Goal: Transaction & Acquisition: Purchase product/service

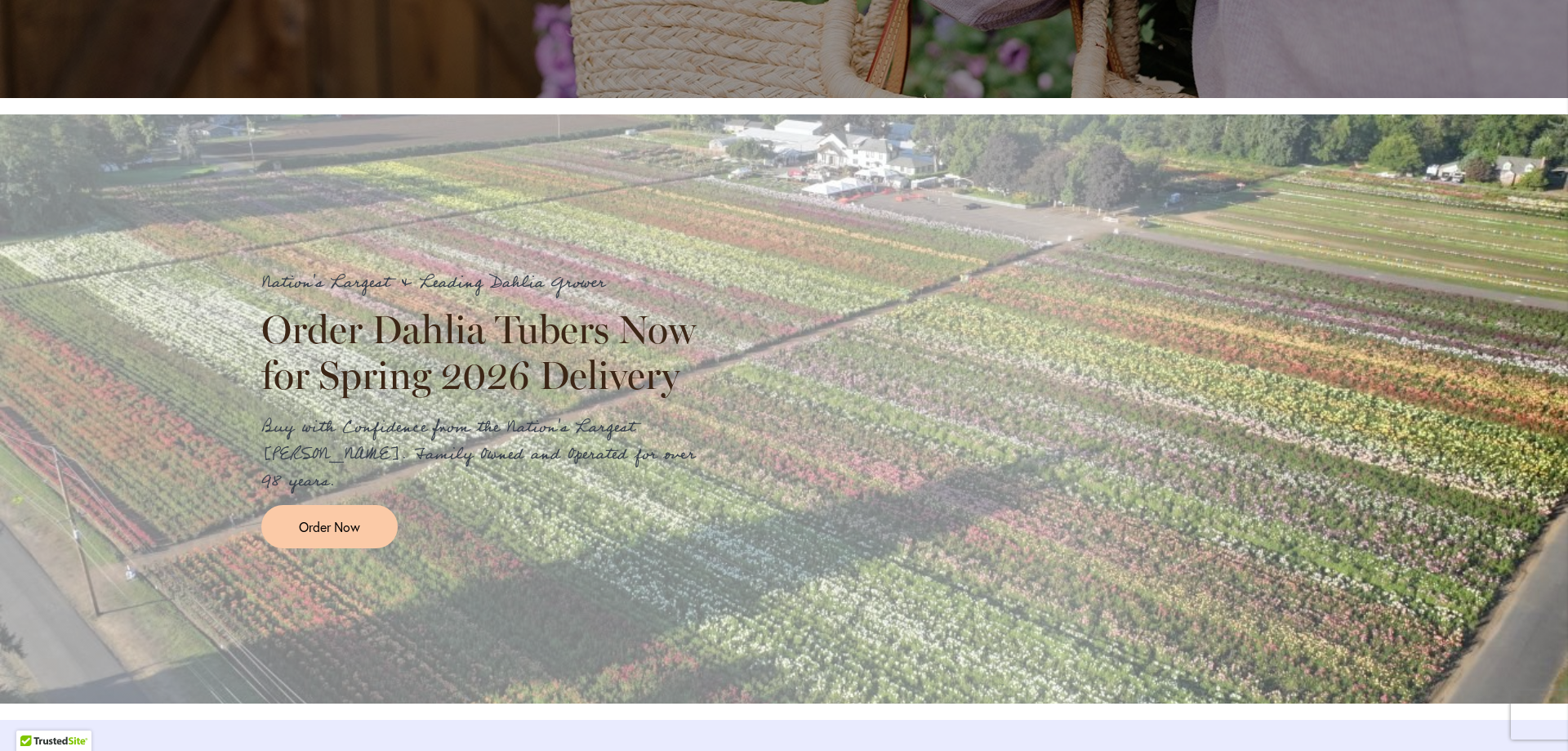
scroll to position [1634, 0]
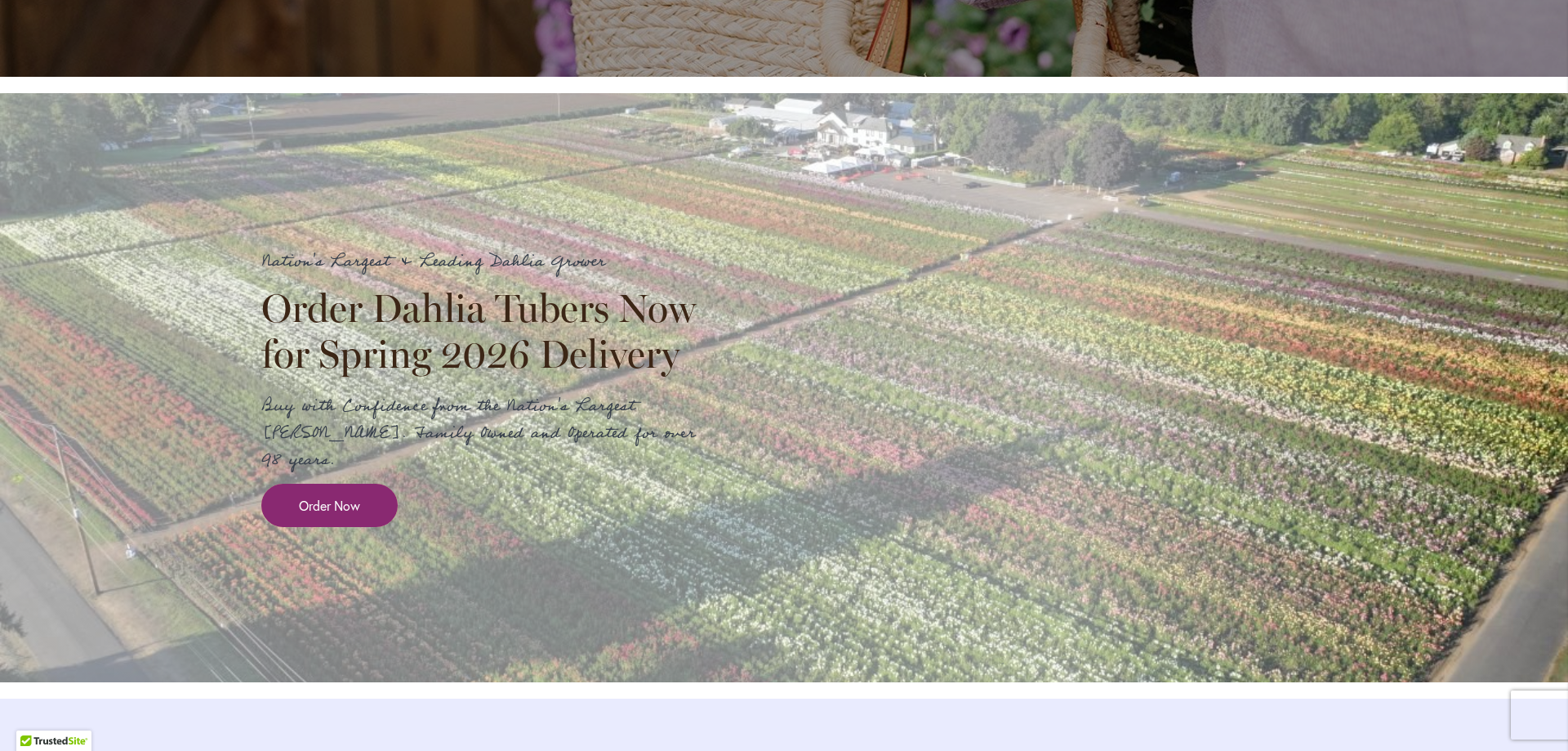
click at [314, 515] on span "Order Now" at bounding box center [329, 505] width 61 height 18
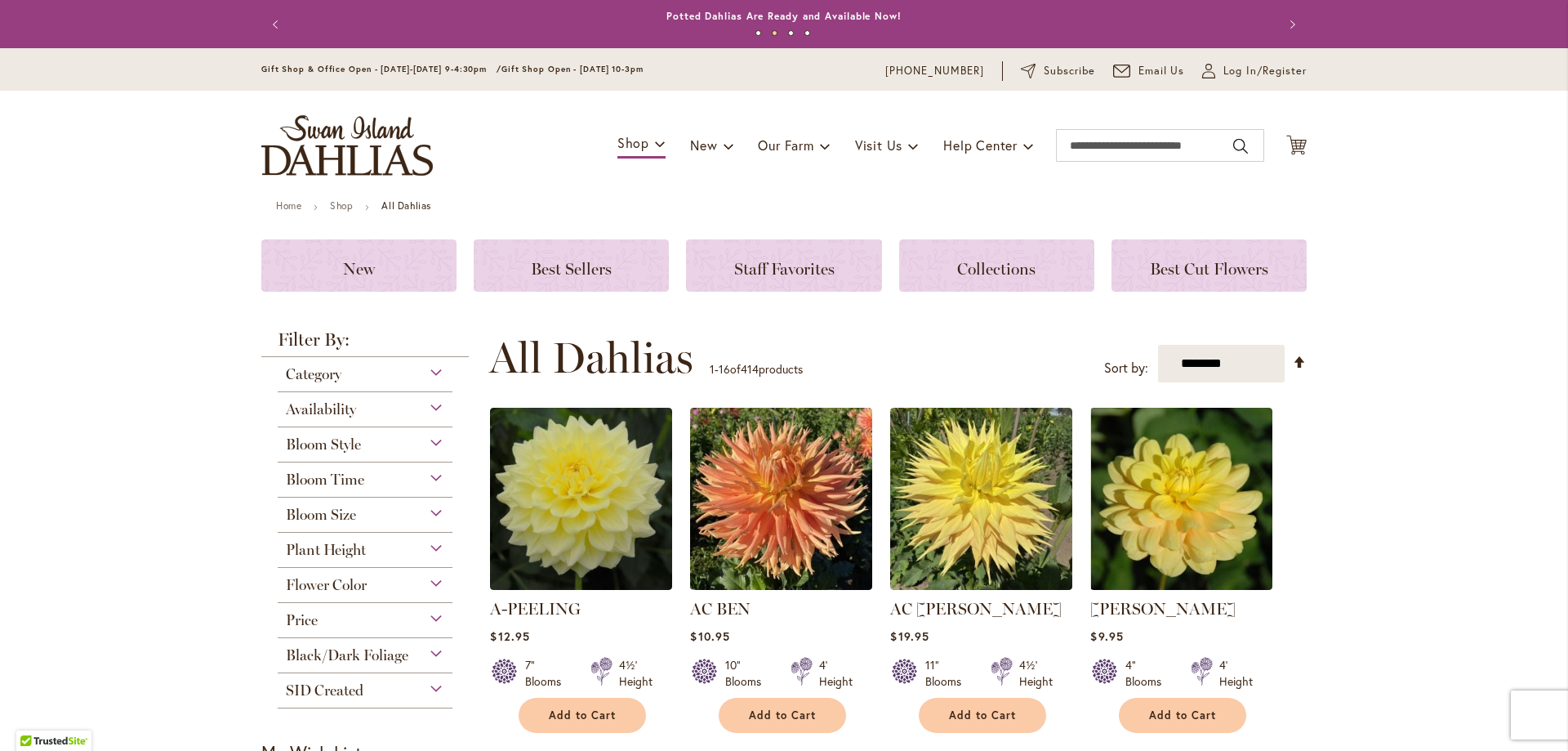
click at [1283, 25] on button "Next" at bounding box center [1289, 24] width 33 height 33
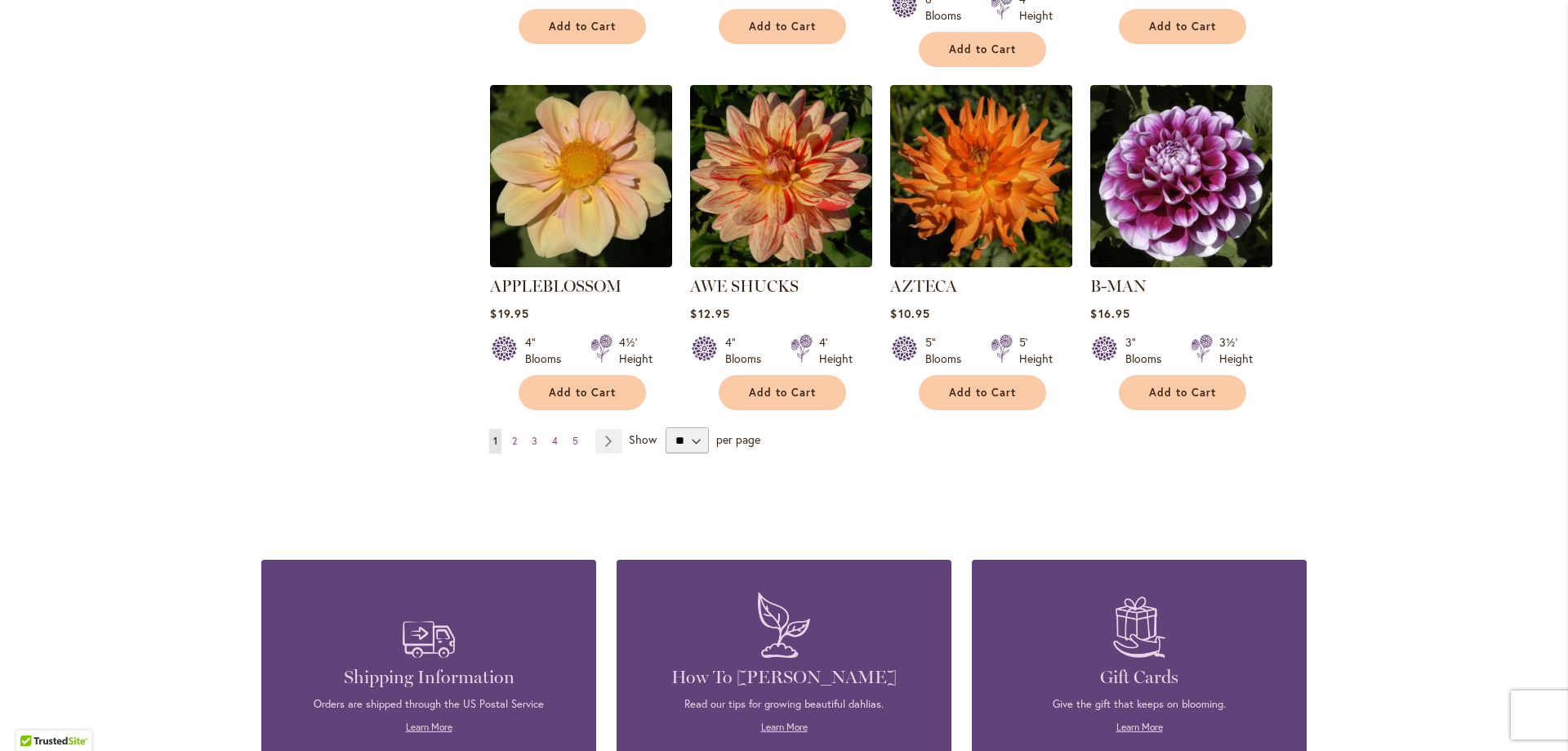
scroll to position [1389, 0]
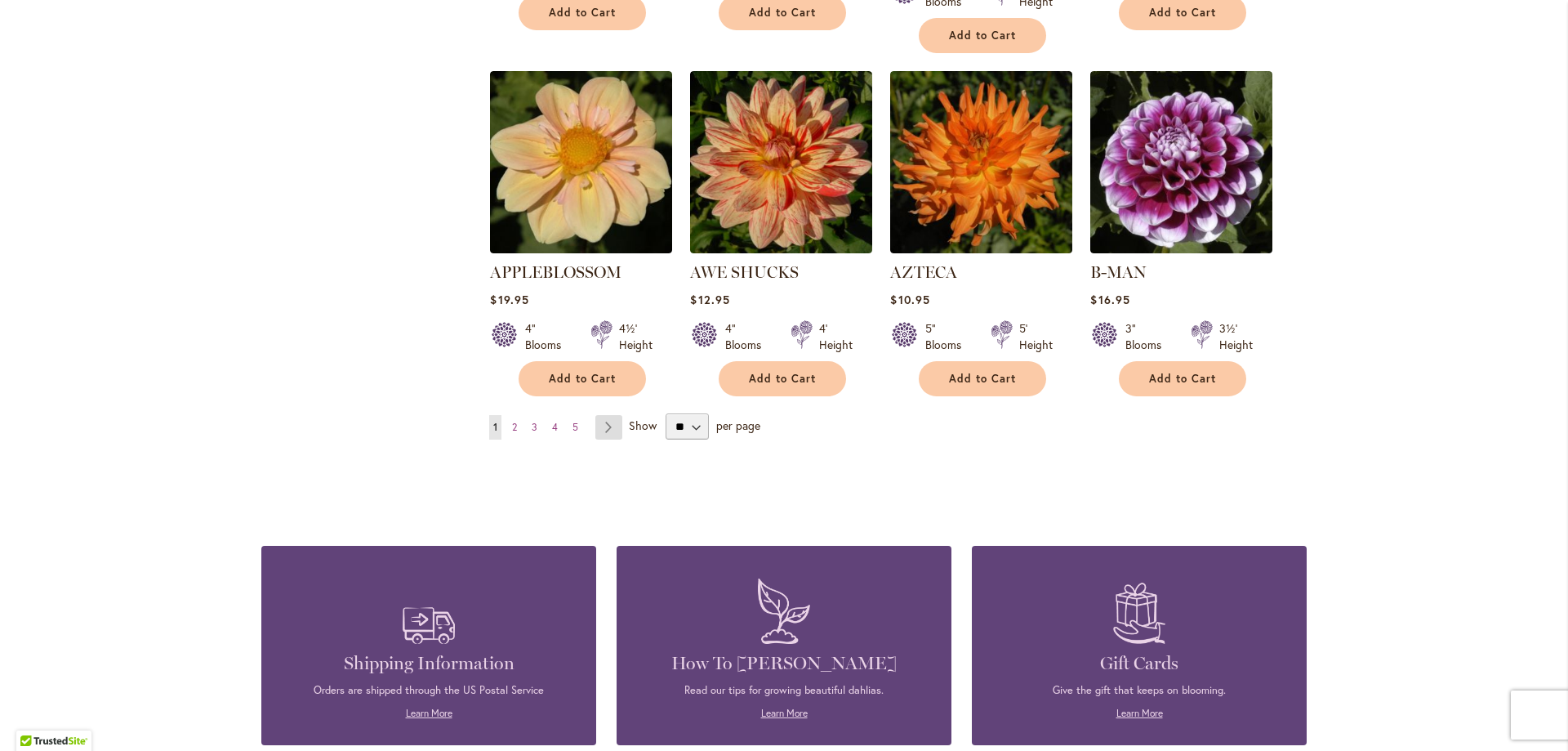
click at [595, 415] on link "Page Next" at bounding box center [608, 427] width 27 height 24
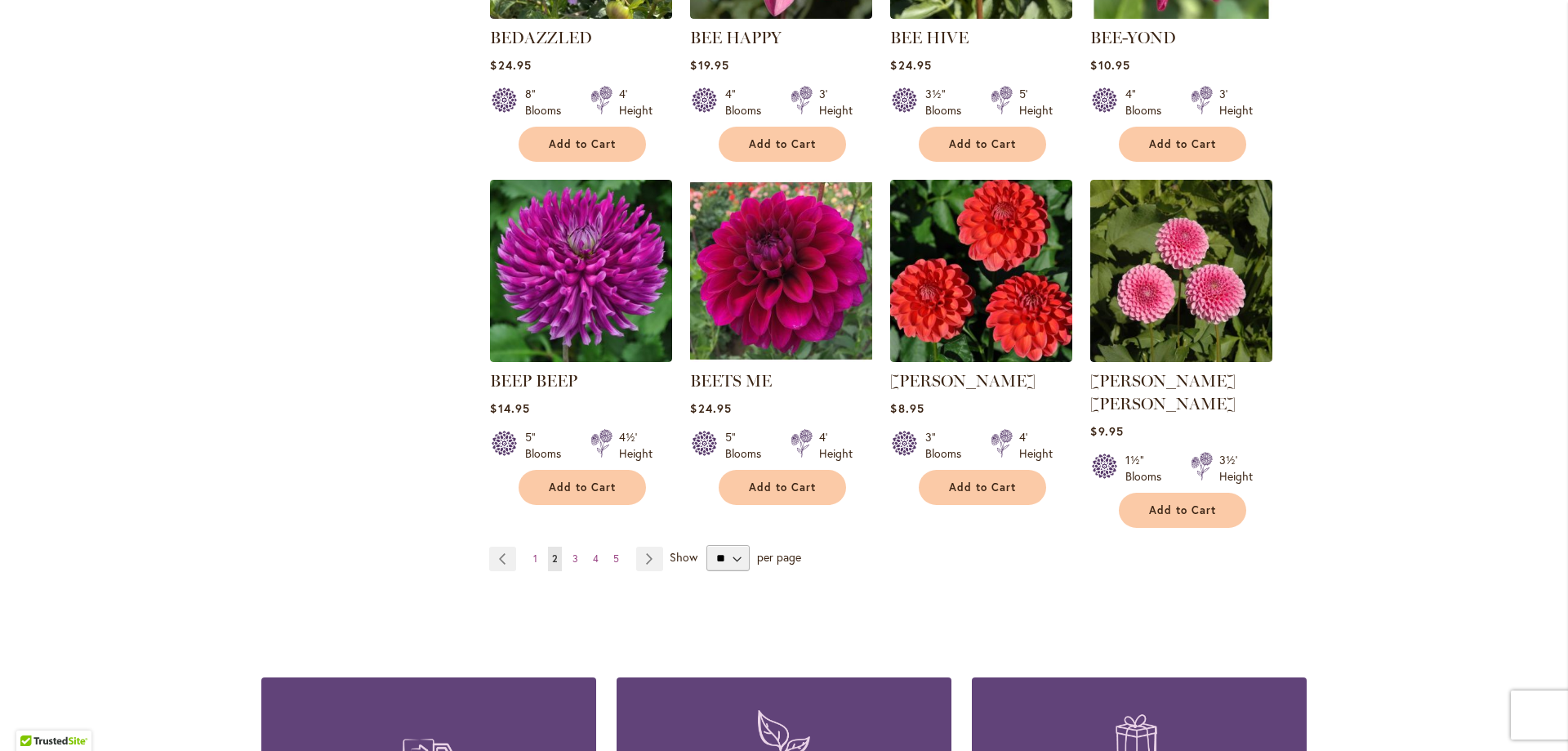
scroll to position [1307, 0]
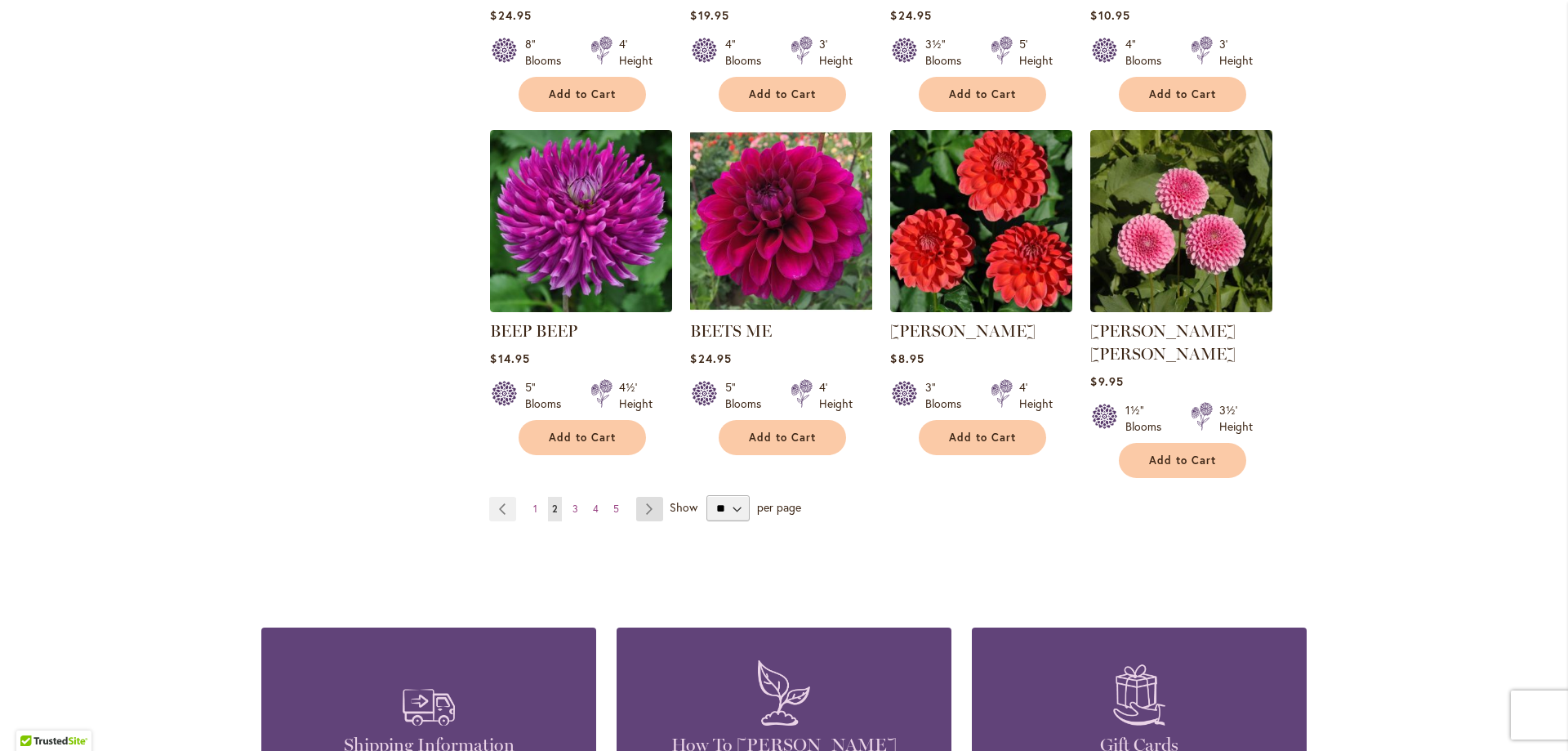
click at [643, 496] on link "Page Next" at bounding box center [649, 508] width 27 height 24
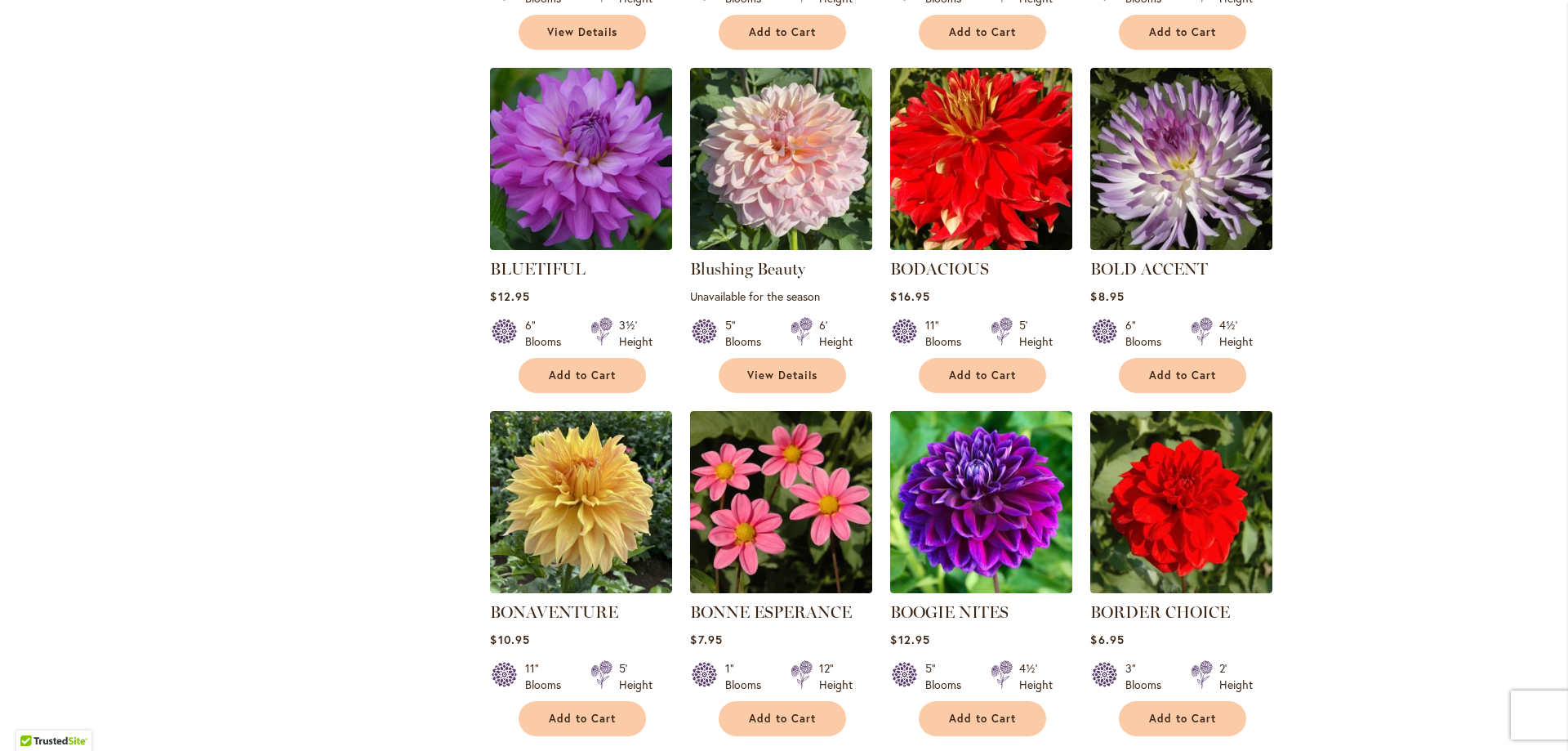
scroll to position [1144, 0]
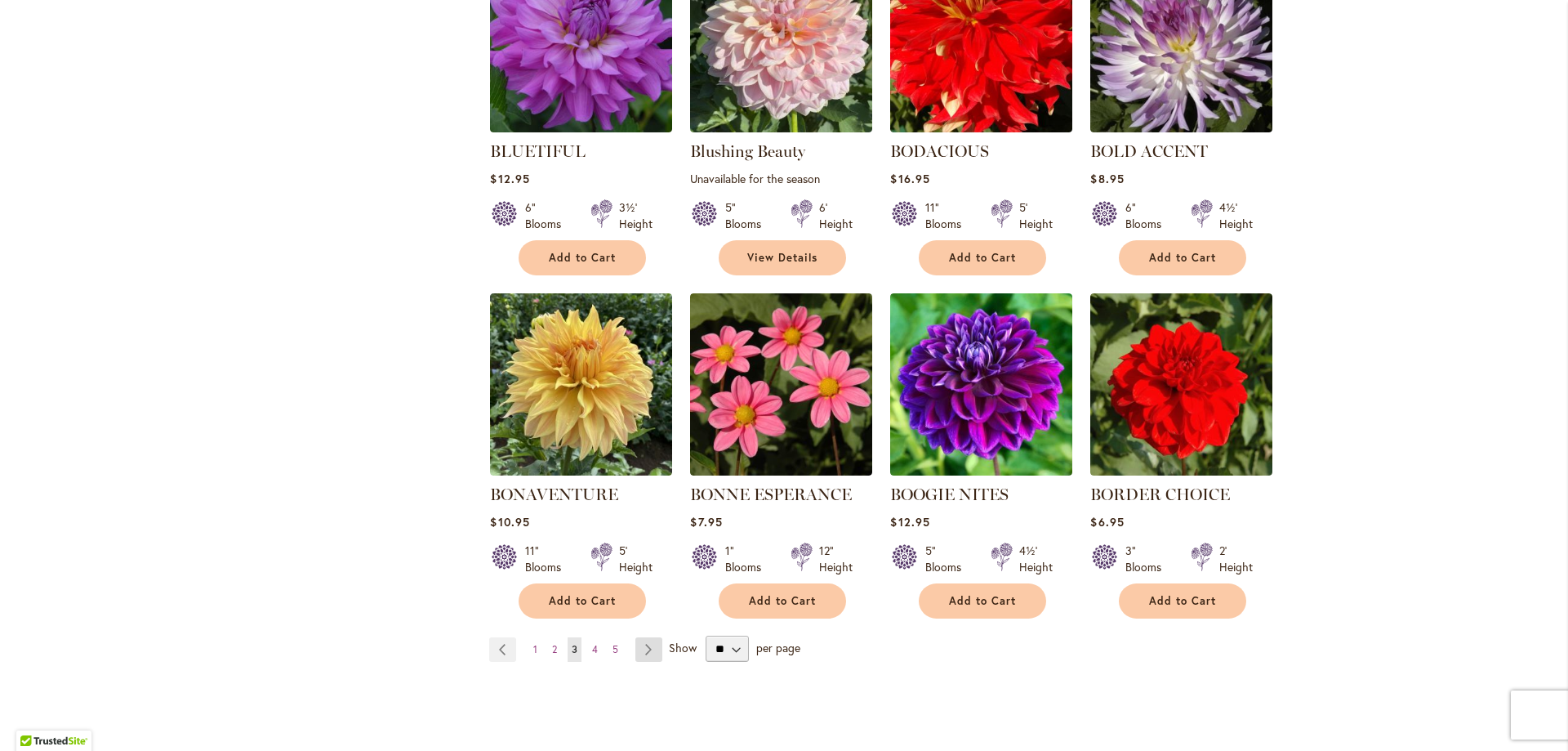
click at [643, 650] on link "Page Next" at bounding box center [648, 649] width 27 height 24
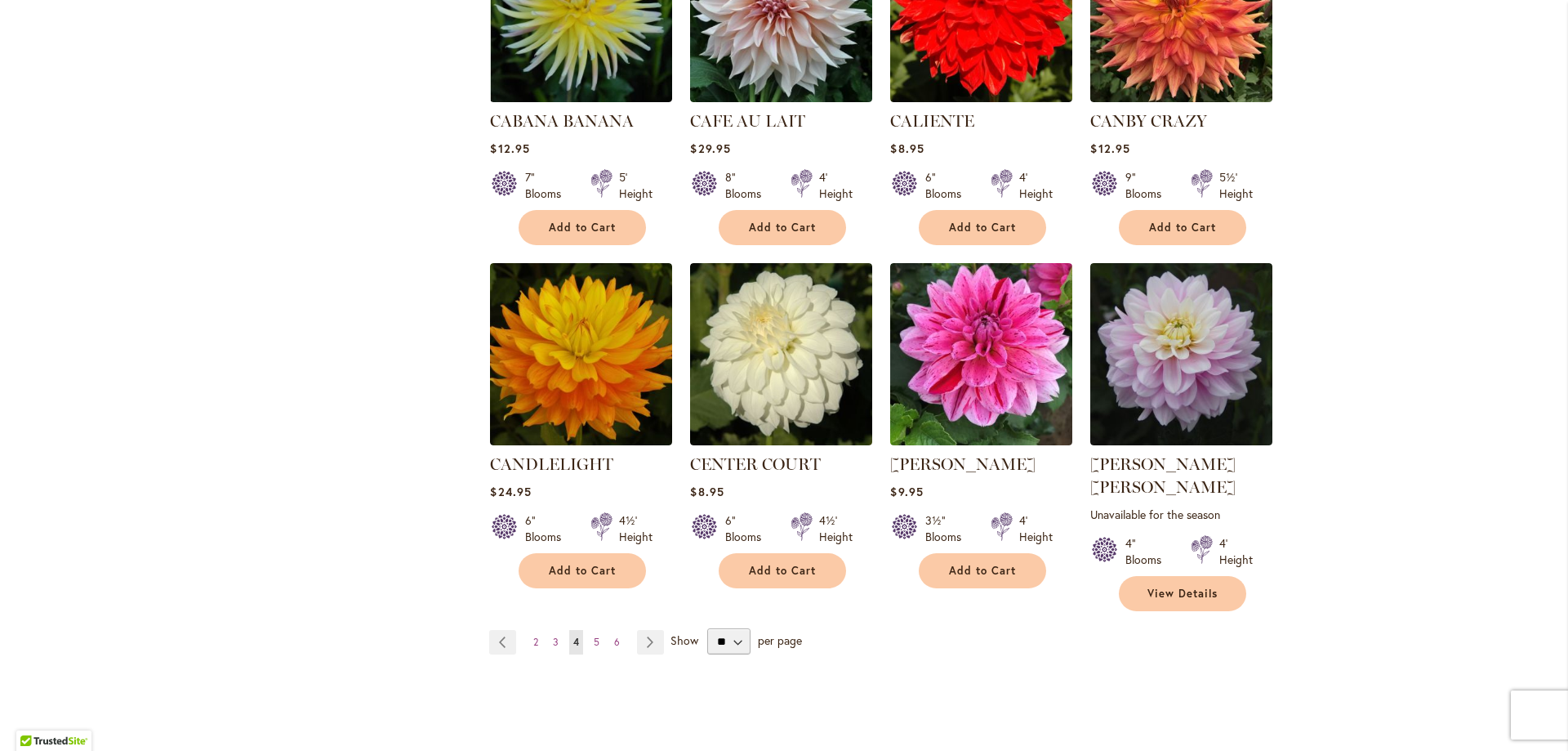
scroll to position [1226, 0]
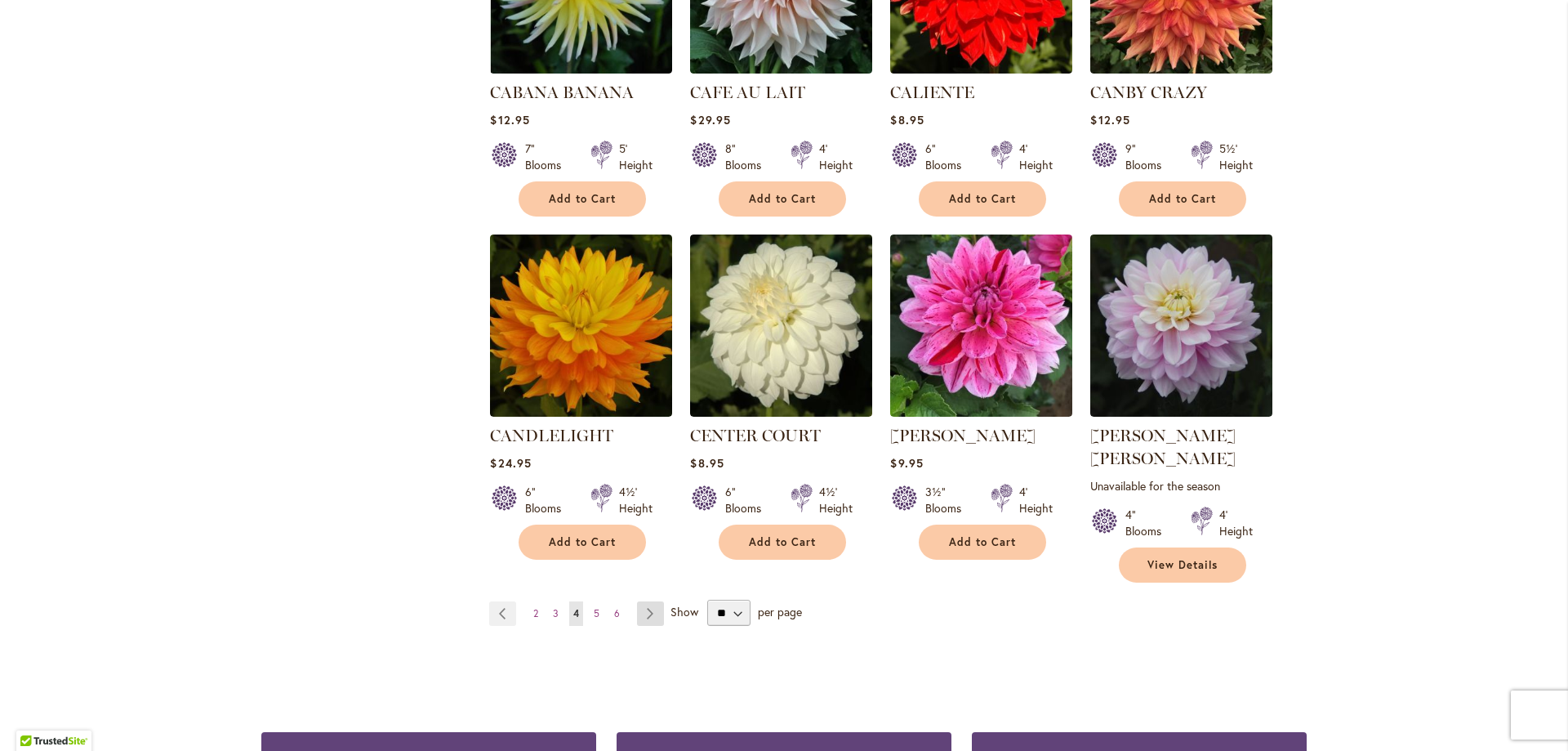
click at [638, 601] on link "Page Next" at bounding box center [650, 613] width 27 height 24
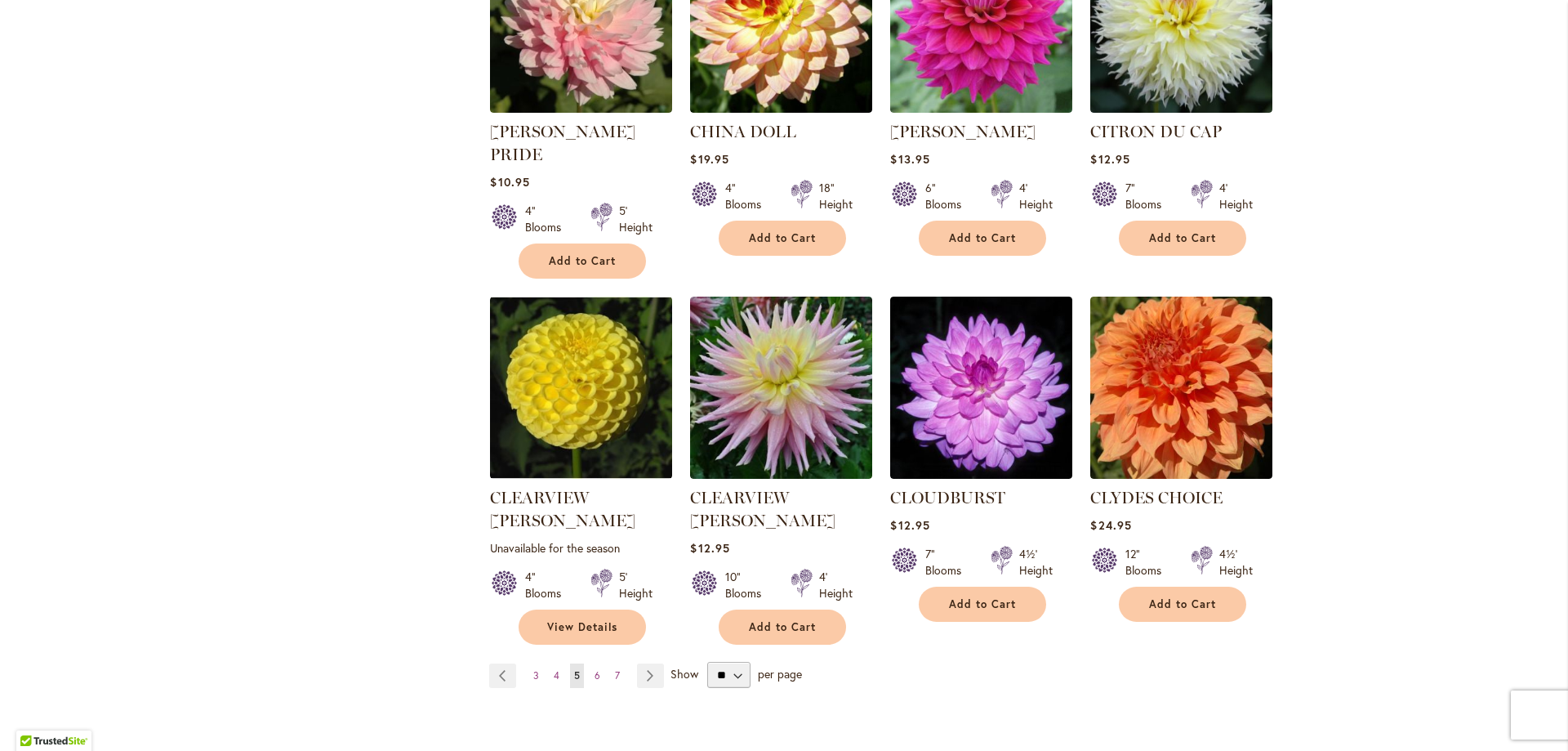
scroll to position [1226, 0]
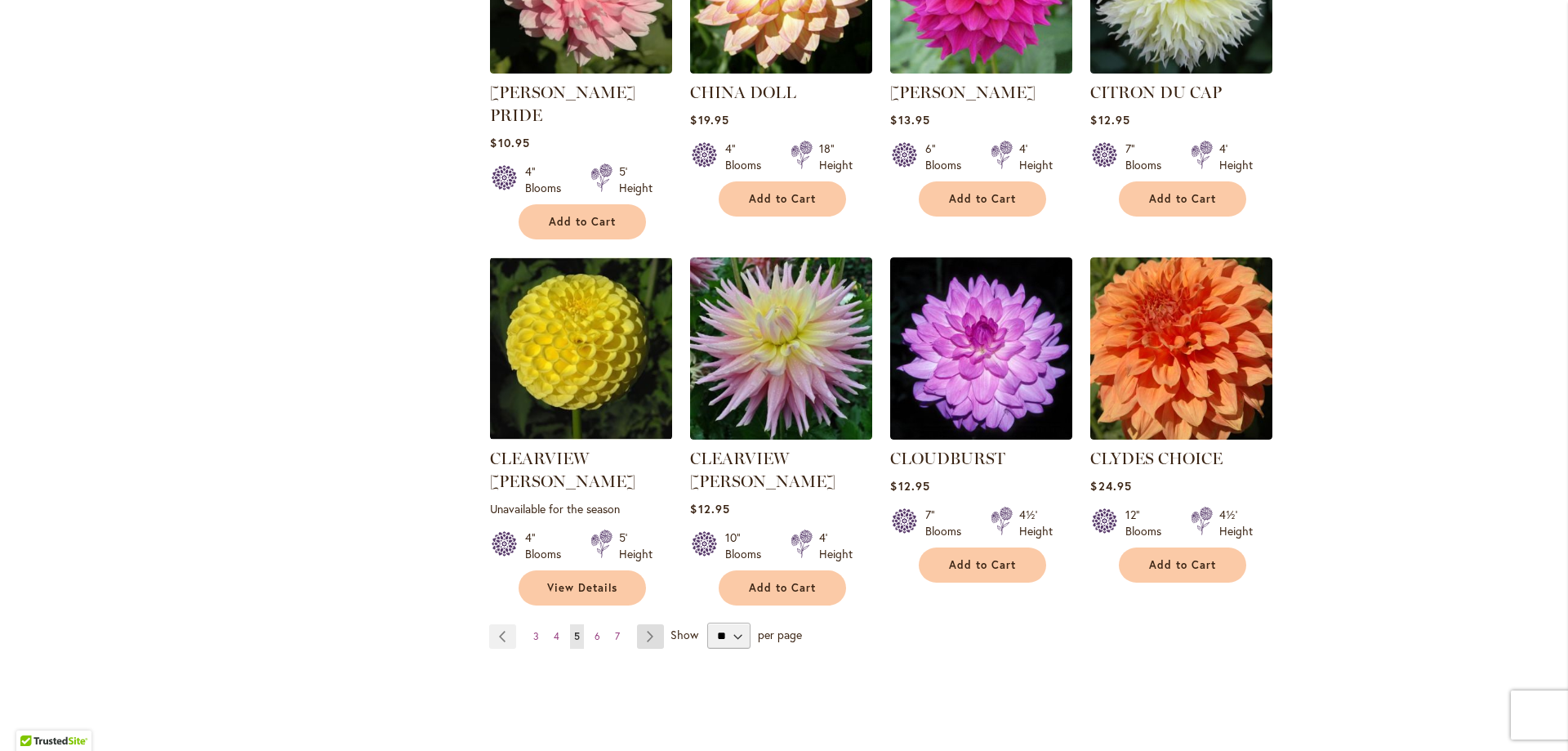
click at [640, 625] on link "Page Next" at bounding box center [650, 636] width 27 height 24
